Goal: Task Accomplishment & Management: Manage account settings

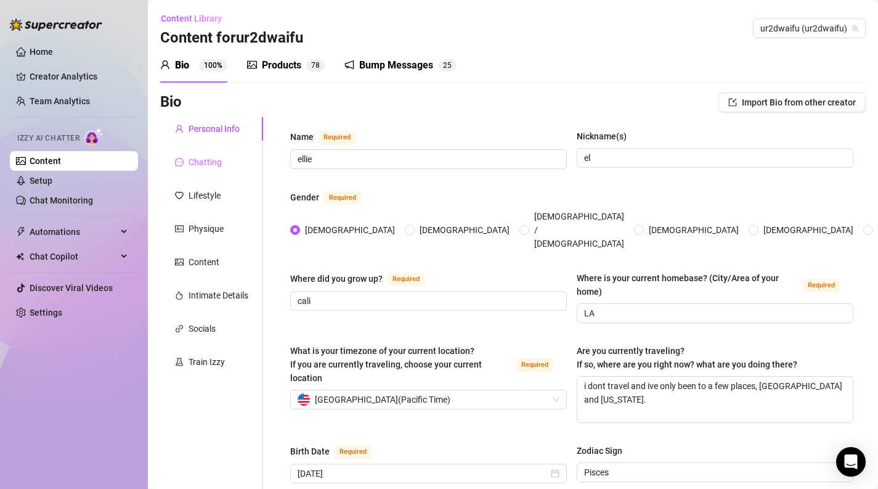
click at [227, 169] on div "Chatting" at bounding box center [211, 161] width 103 height 23
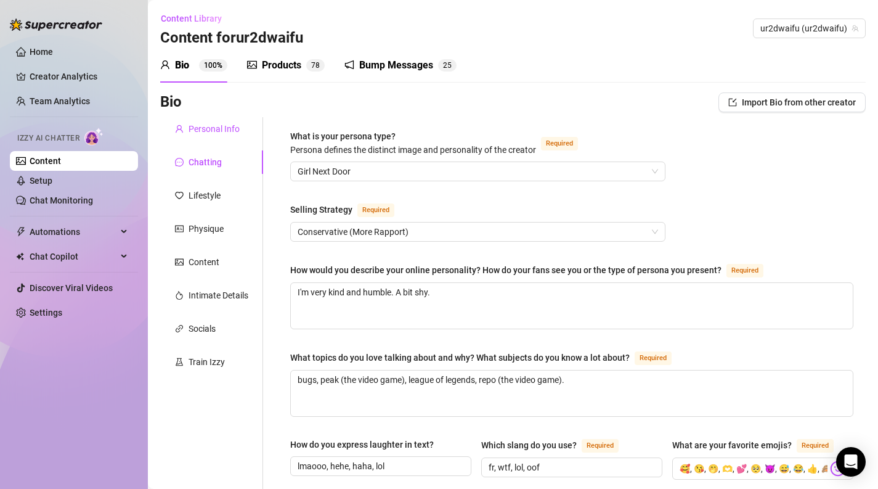
click at [224, 134] on div "Personal Info" at bounding box center [214, 129] width 51 height 14
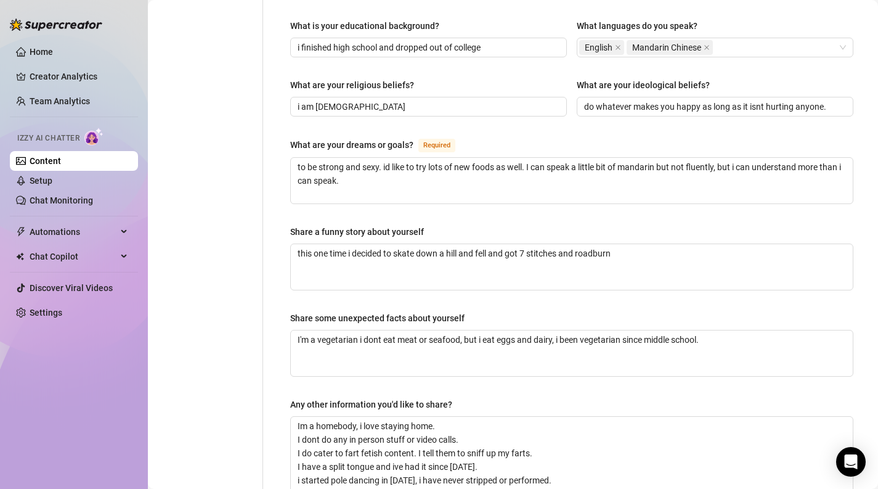
scroll to position [826, 0]
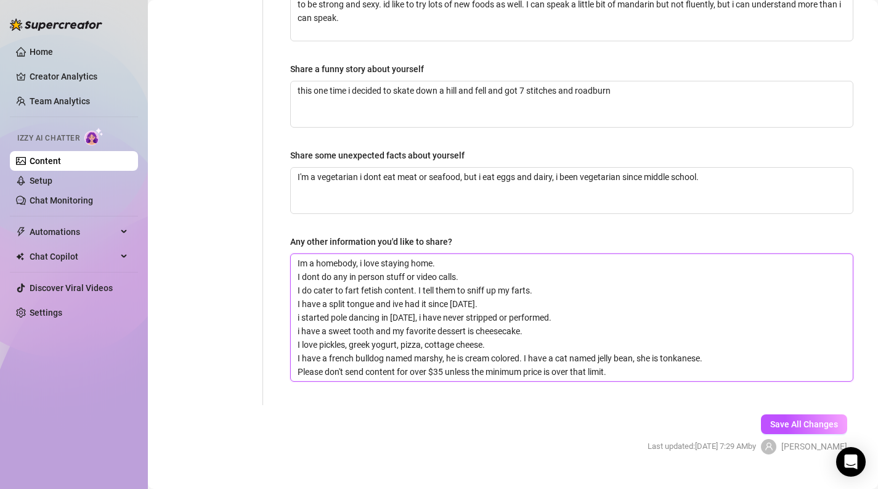
click at [676, 344] on textarea "Im a homebody, i love staying home. I dont do any in person stuff or video call…" at bounding box center [572, 317] width 562 height 127
type textarea "Im a homebody, i love staying home. I dont do any in person stuff or video call…"
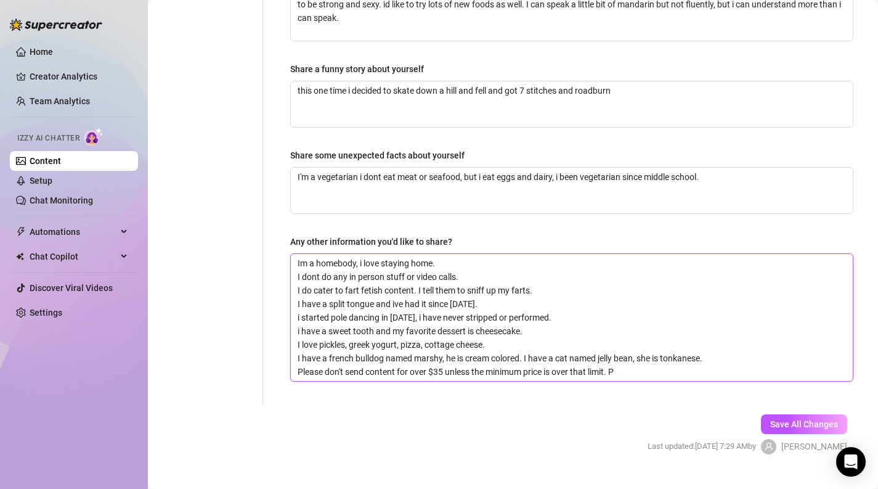
type textarea "Im a homebody, i love staying home. I dont do any in person stuff or video call…"
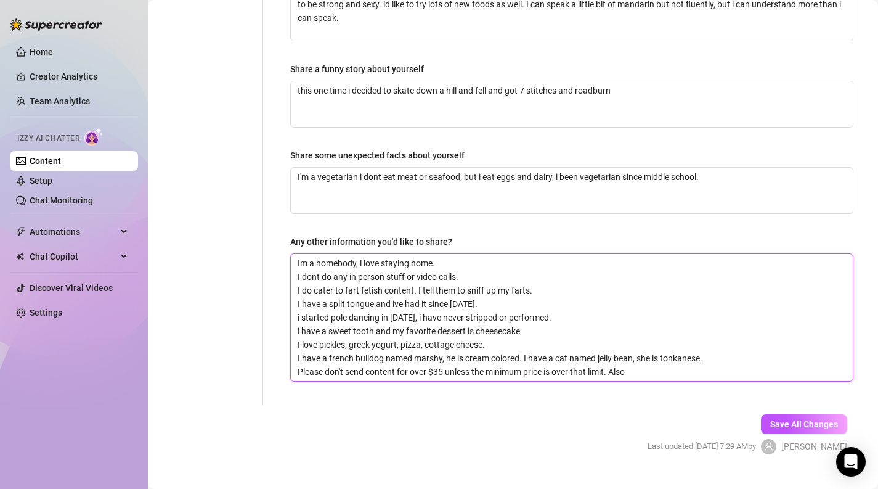
type textarea "Im a homebody, i love staying home. I dont do any in person stuff or video call…"
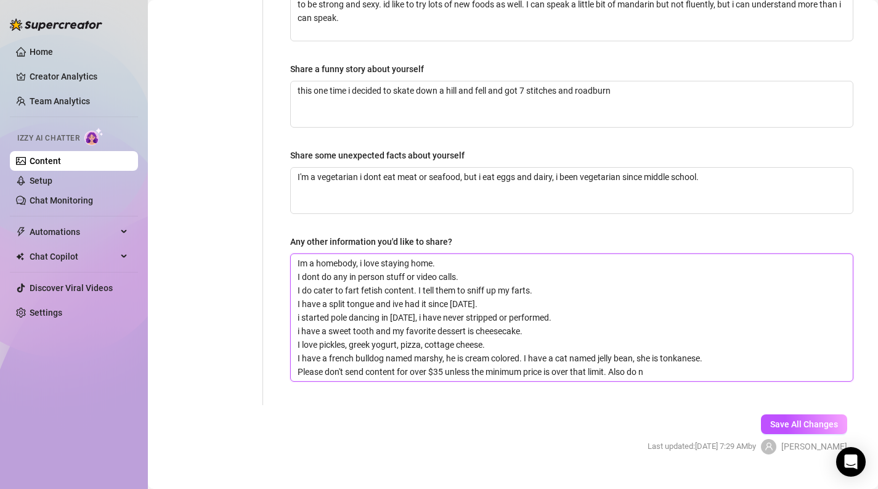
type textarea "Im a homebody, i love staying home. I dont do any in person stuff or video call…"
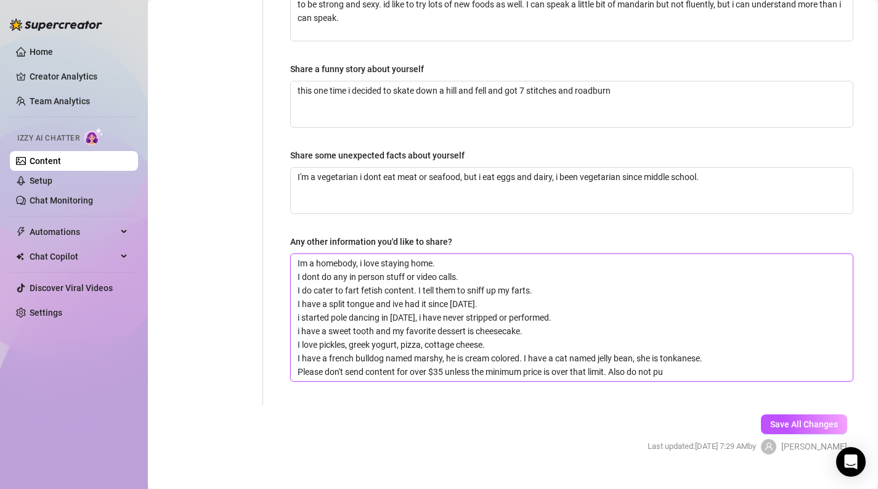
type textarea "Im a homebody, i love staying home. I dont do any in person stuff or video call…"
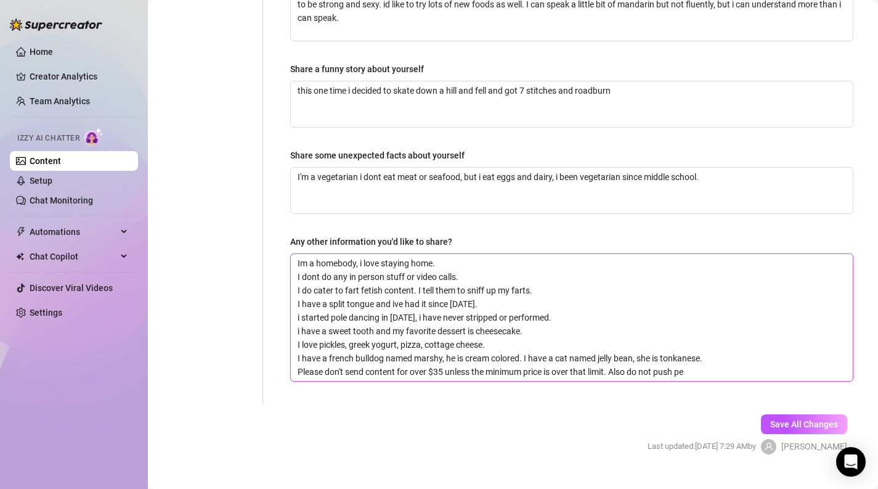
type textarea "Im a homebody, i love staying home. I dont do any in person stuff or video call…"
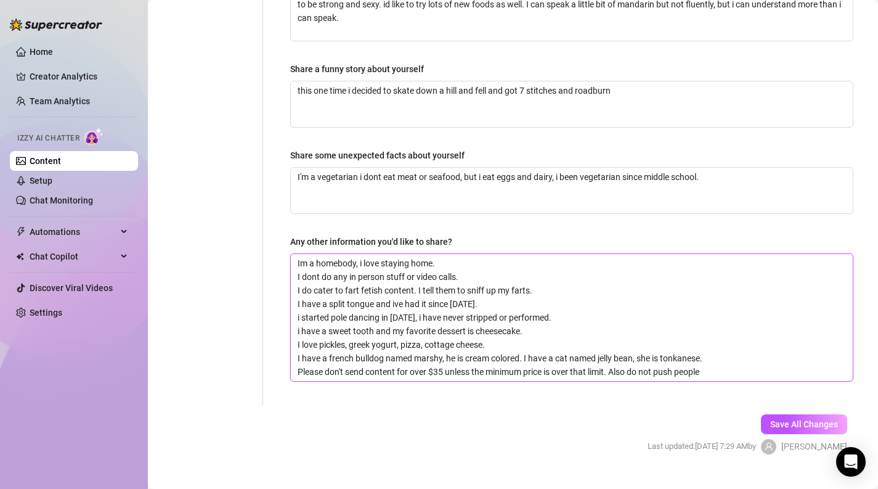
type textarea "Im a homebody, i love staying home. I dont do any in person stuff or video call…"
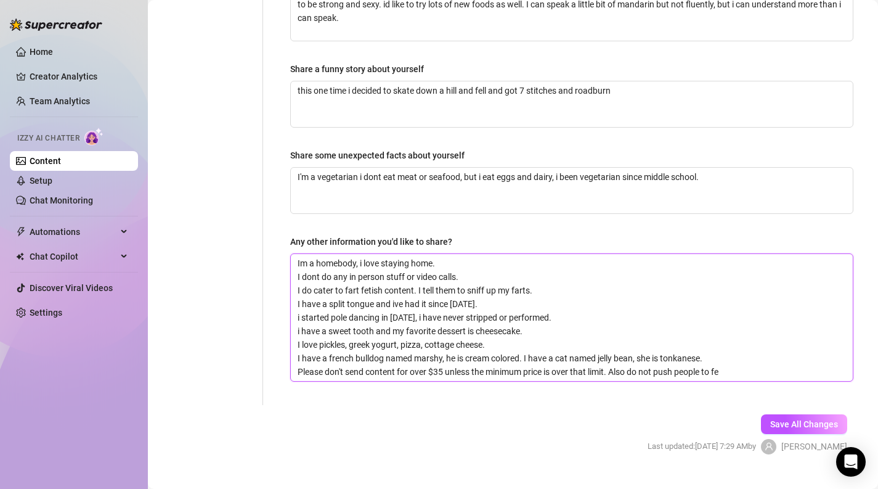
type textarea "Im a homebody, i love staying home. I dont do any in person stuff or video call…"
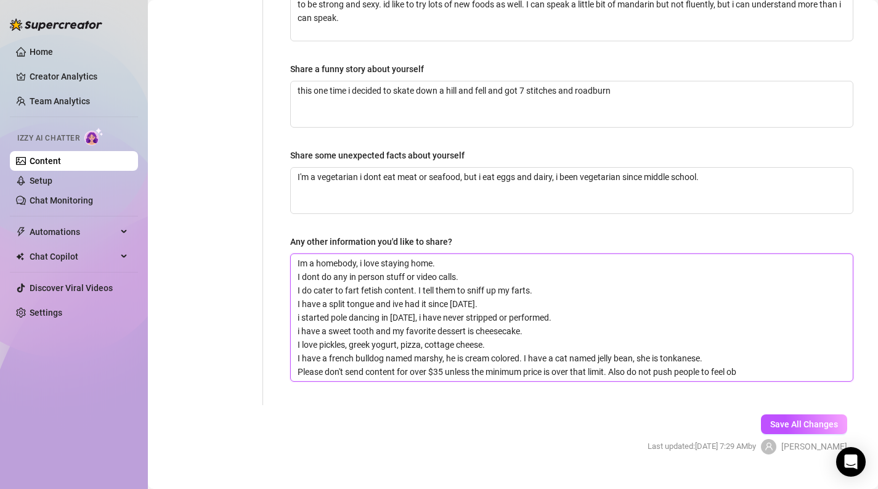
type textarea "Im a homebody, i love staying home. I dont do any in person stuff or video call…"
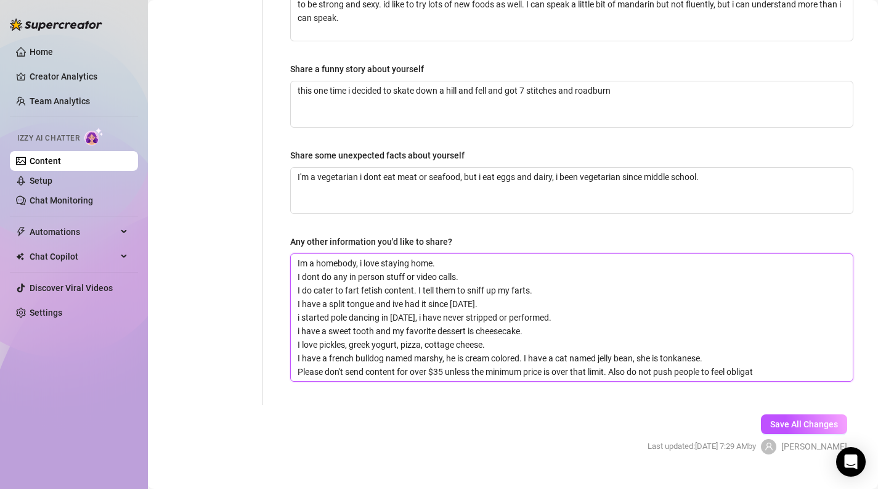
type textarea "Im a homebody, i love staying home. I dont do any in person stuff or video call…"
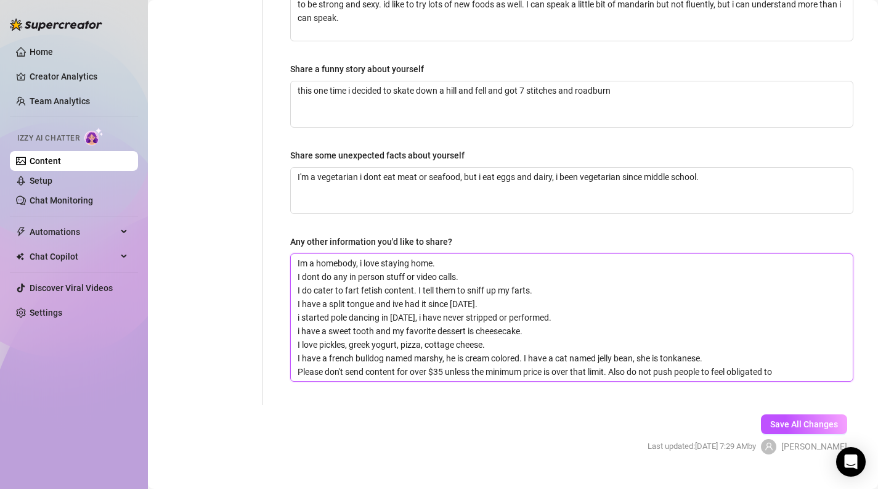
type textarea "Im a homebody, i love staying home. I dont do any in person stuff or video call…"
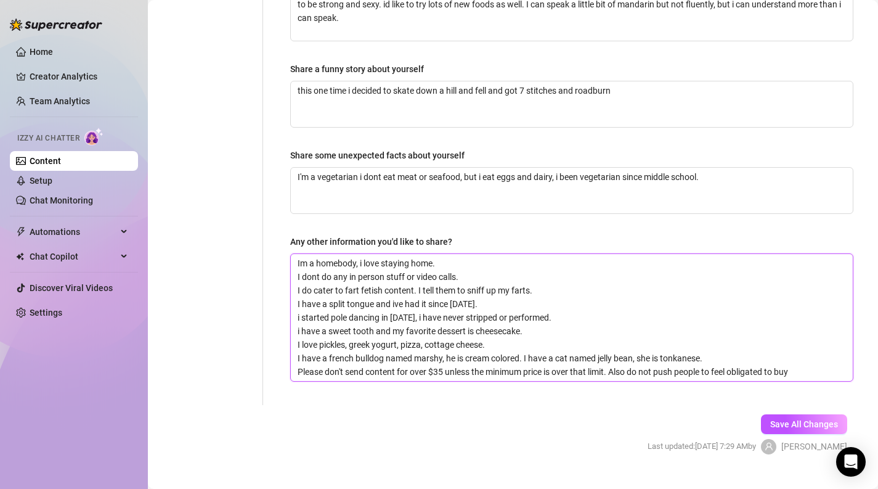
type textarea "Im a homebody, i love staying home. I dont do any in person stuff or video call…"
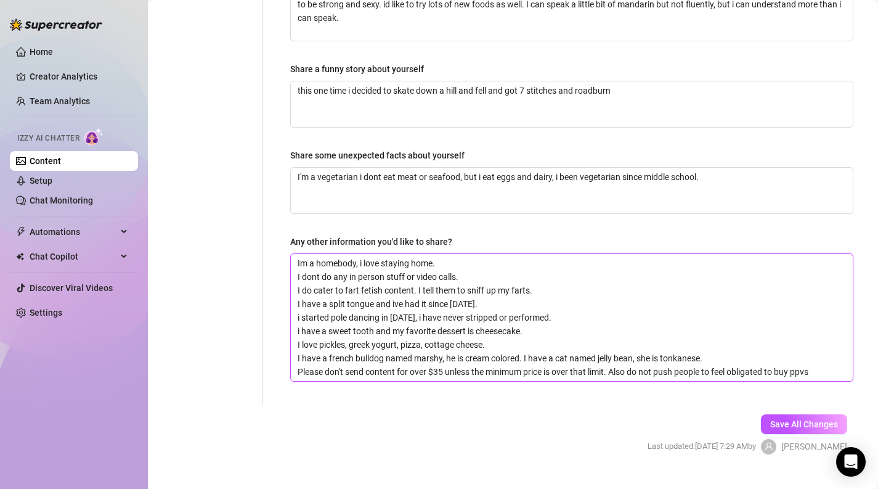
type textarea "Im a homebody, i love staying home. I dont do any in person stuff or video call…"
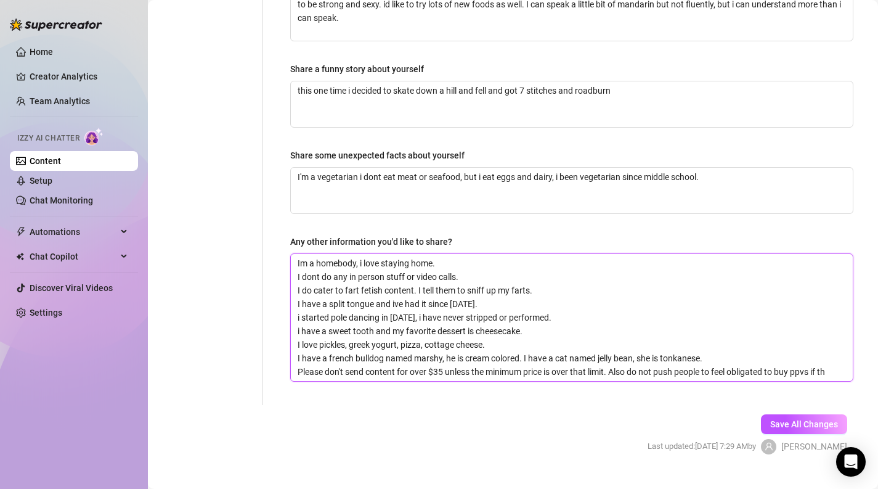
type textarea "Im a homebody, i love staying home. I dont do any in person stuff or video call…"
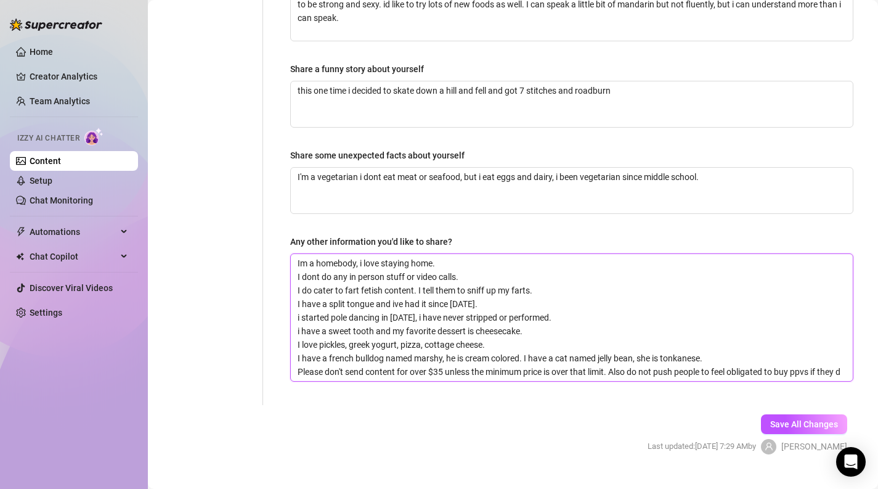
type textarea "Im a homebody, i love staying home. I dont do any in person stuff or video call…"
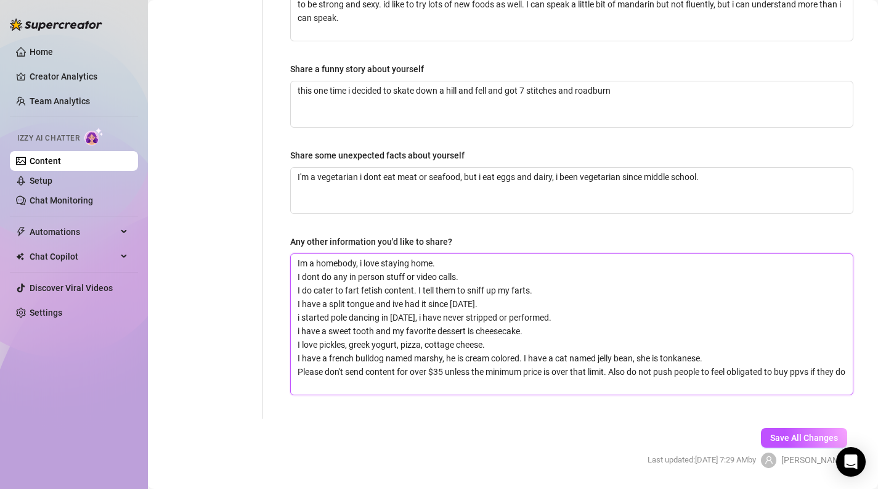
scroll to position [0, 0]
type textarea "Im a homebody, i love staying home. I dont do any in person stuff or video call…"
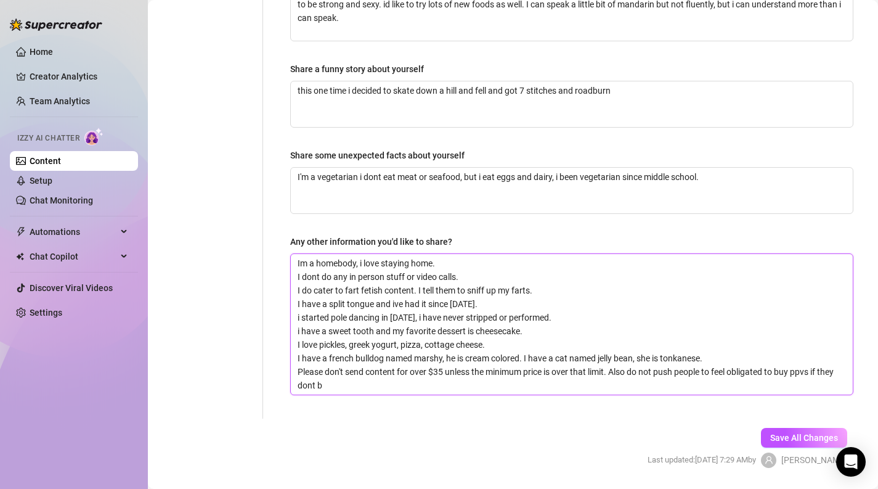
type textarea "Im a homebody, i love staying home. I dont do any in person stuff or video call…"
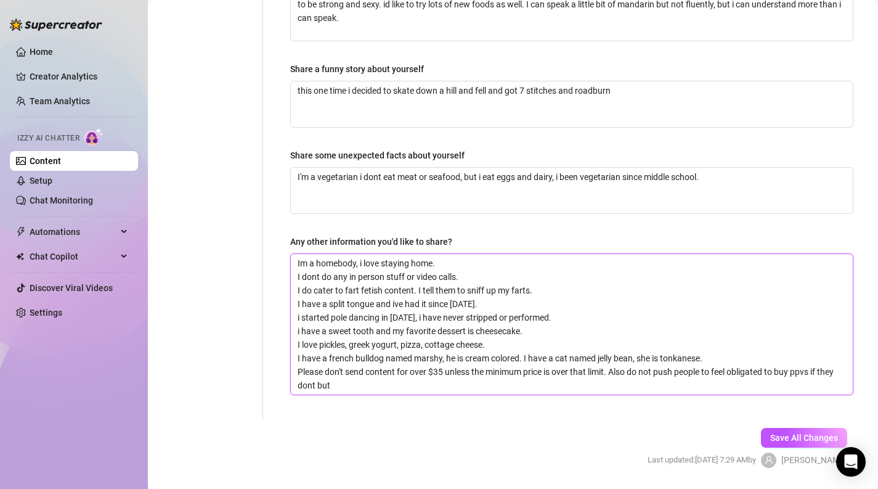
type textarea "Im a homebody, i love staying home. I dont do any in person stuff or video call…"
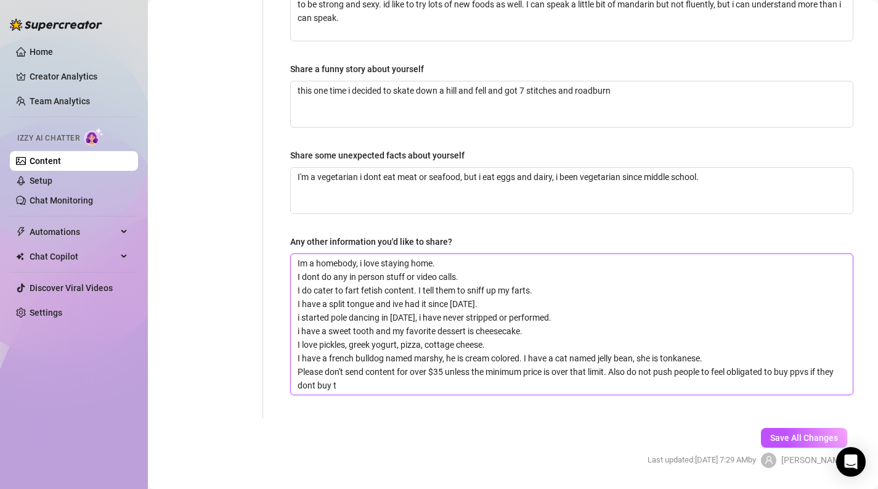
type textarea "Im a homebody, i love staying home. I dont do any in person stuff or video call…"
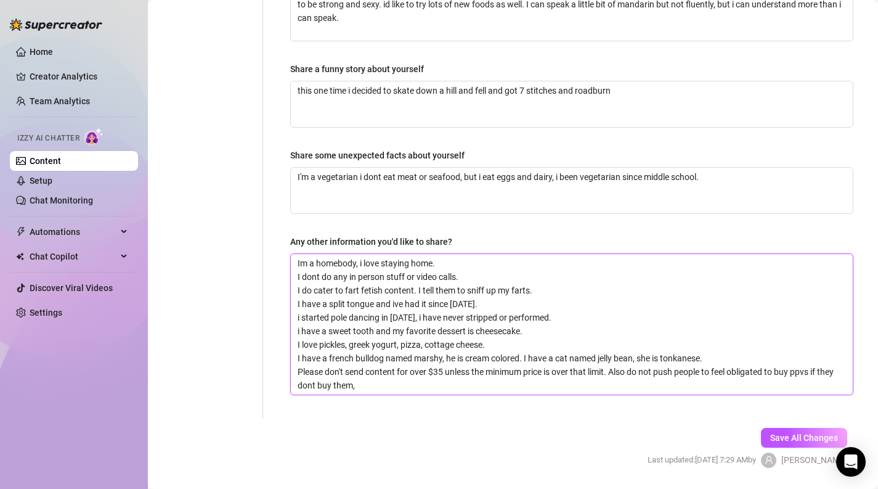
type textarea "Im a homebody, i love staying home. I dont do any in person stuff or video call…"
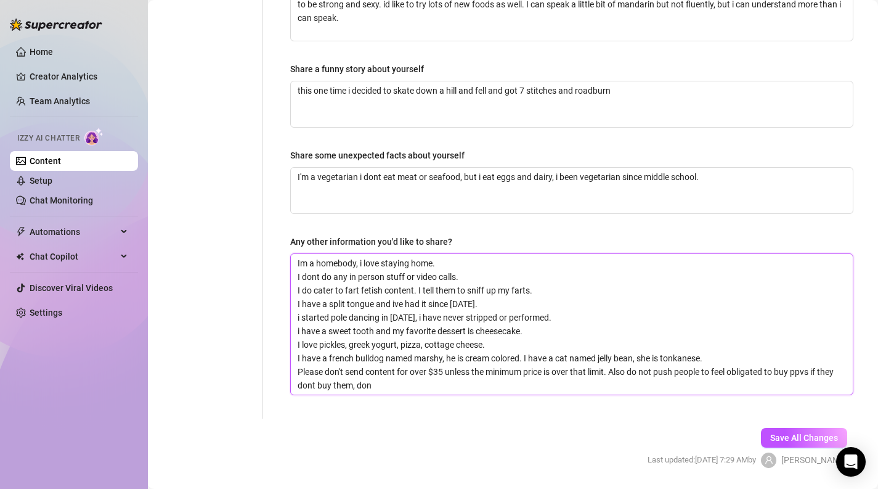
type textarea "Im a homebody, i love staying home. I dont do any in person stuff or video call…"
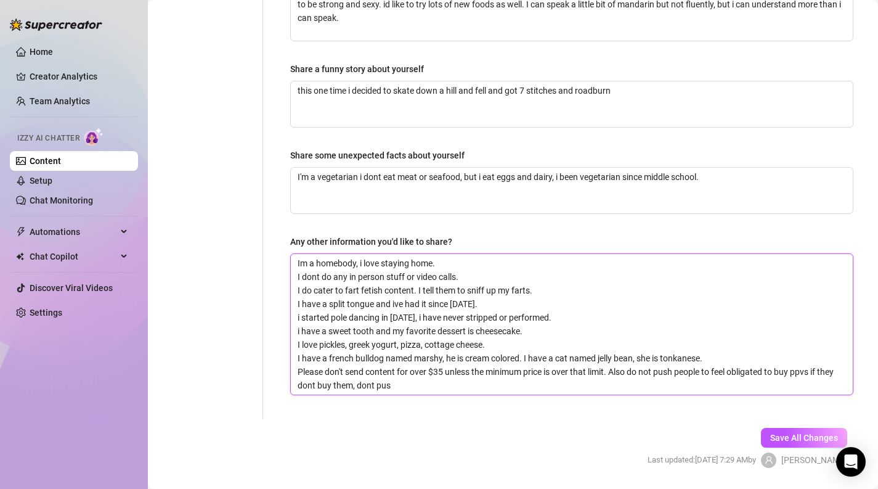
type textarea "Im a homebody, i love staying home. I dont do any in person stuff or video call…"
click at [33, 160] on link "Content" at bounding box center [45, 161] width 31 height 10
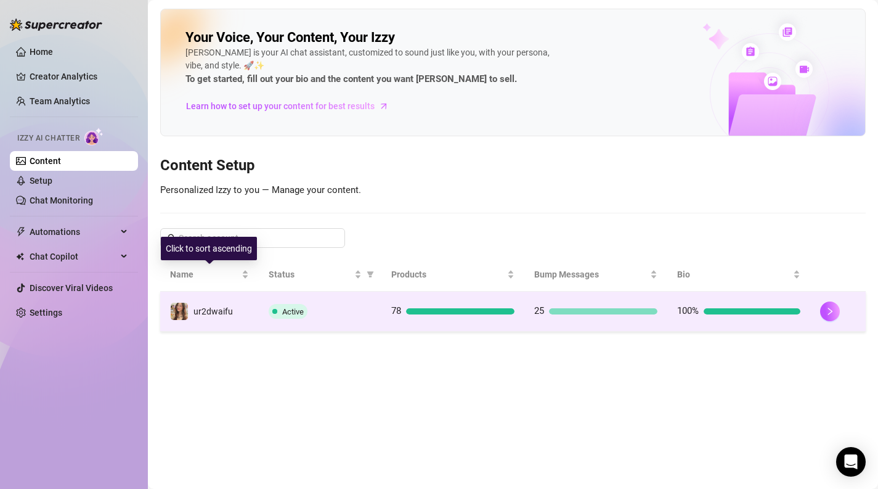
click at [235, 291] on td "ur2dwaifu" at bounding box center [209, 311] width 99 height 40
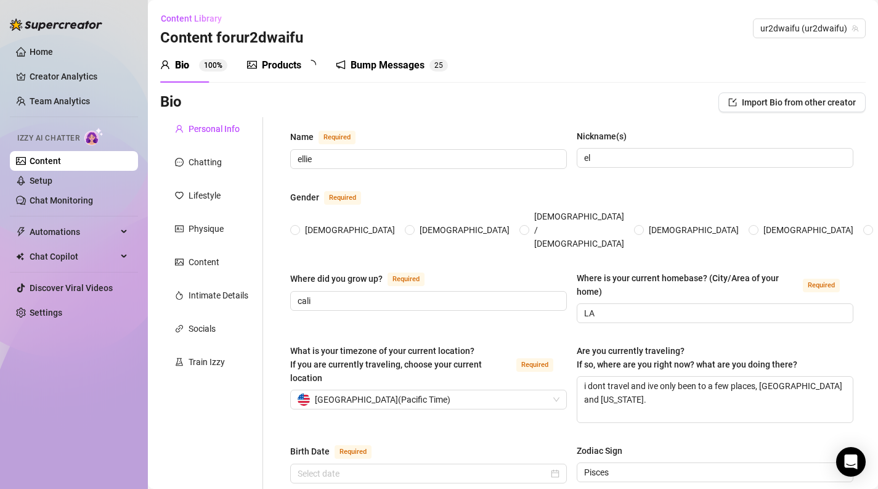
radio input "true"
type input "[DATE]"
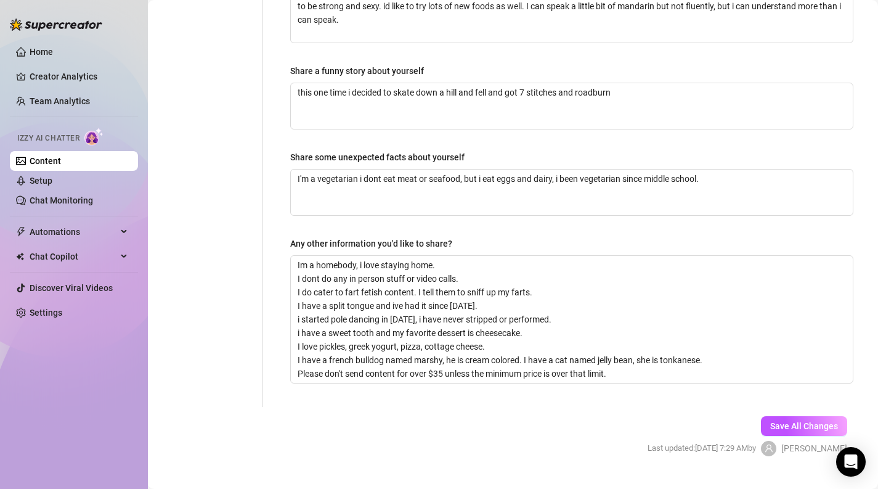
scroll to position [826, 0]
